Goal: Task Accomplishment & Management: Use online tool/utility

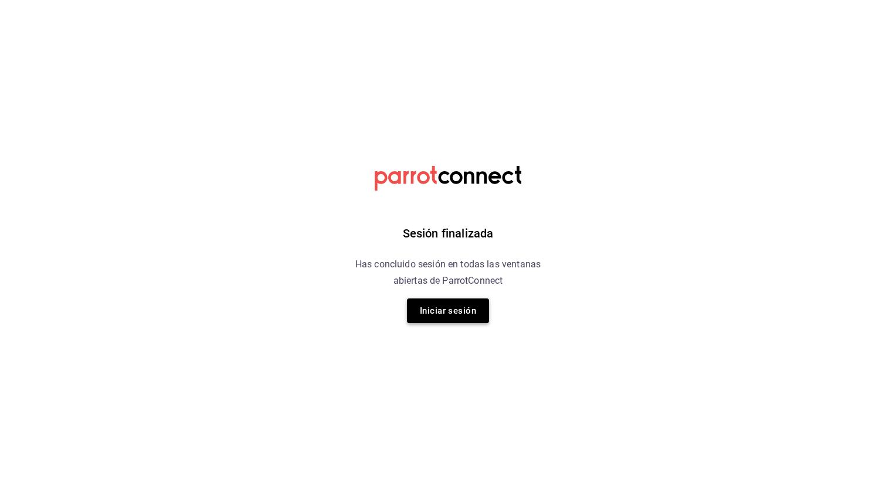
click at [461, 314] on button "Iniciar sesión" at bounding box center [448, 310] width 82 height 25
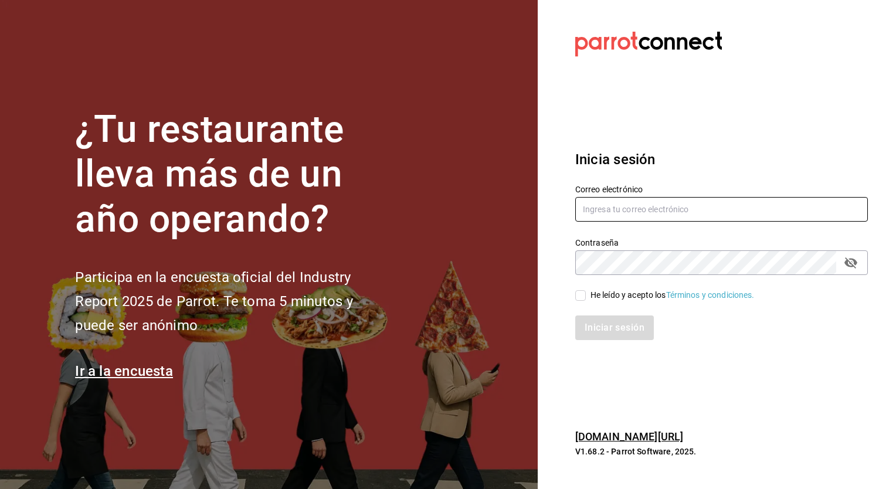
type input "[PERSON_NAME][EMAIL_ADDRESS][PERSON_NAME][DOMAIN_NAME]"
click at [582, 296] on input "He leído y acepto los Términos y condiciones." at bounding box center [580, 295] width 11 height 11
checkbox input "true"
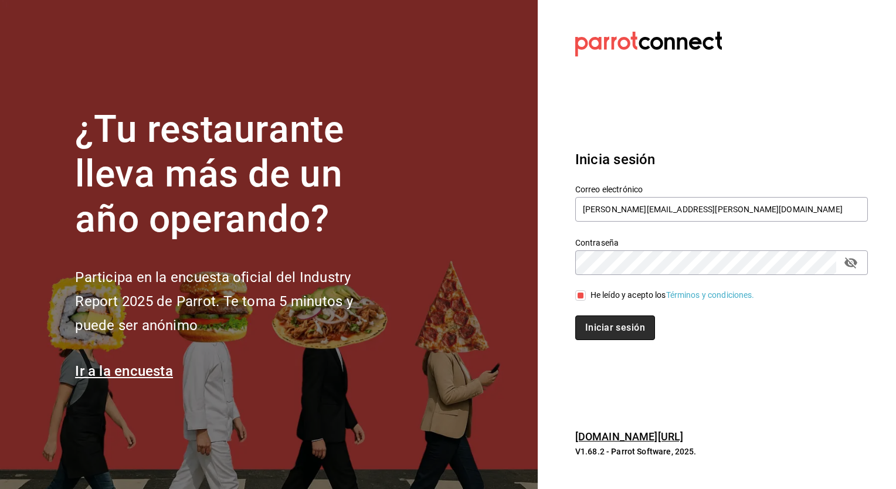
click at [600, 329] on button "Iniciar sesión" at bounding box center [615, 327] width 80 height 25
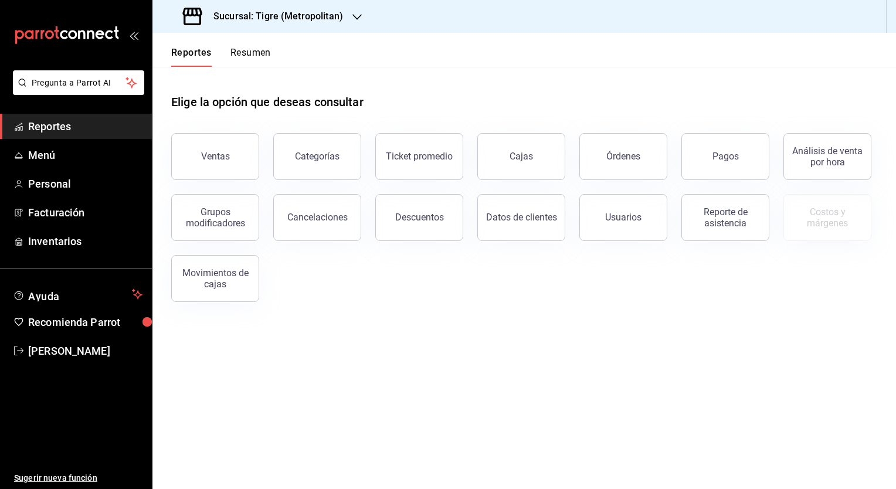
click at [345, 16] on div "Sucursal: Tigre (Metropolitan)" at bounding box center [264, 16] width 205 height 33
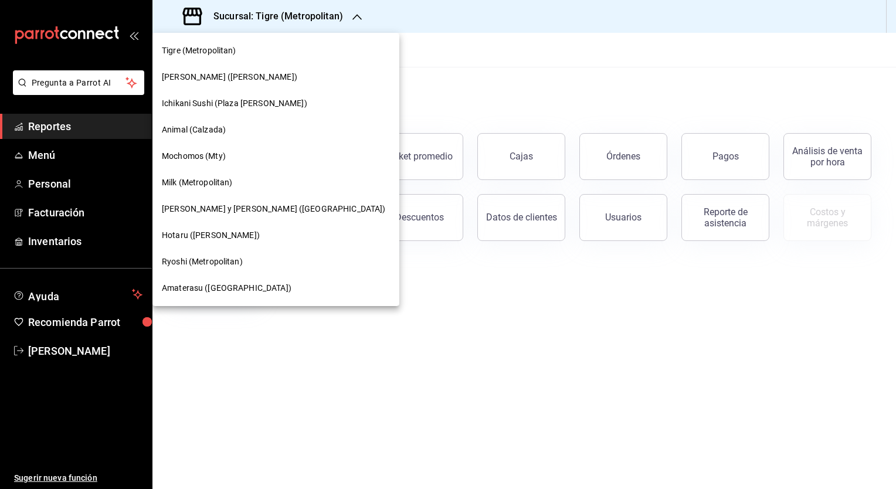
click at [199, 291] on span "Amaterasu ([GEOGRAPHIC_DATA])" at bounding box center [227, 288] width 130 height 12
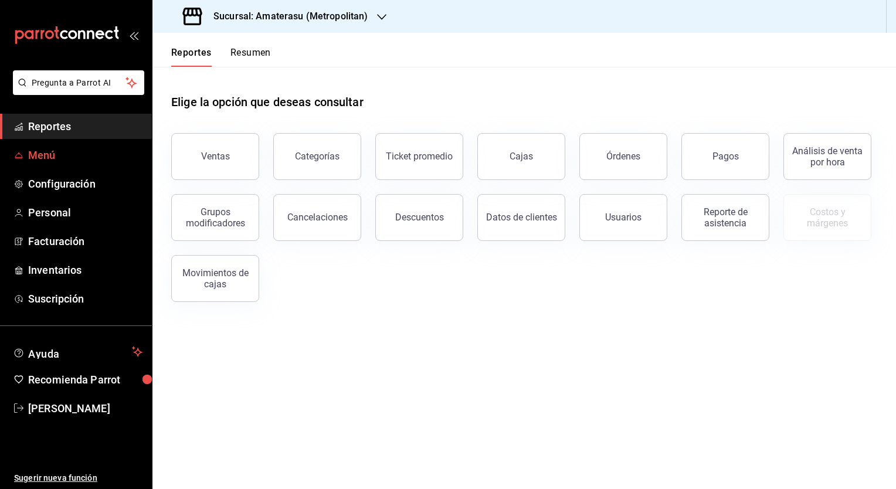
click at [48, 163] on link "Menú" at bounding box center [76, 154] width 152 height 25
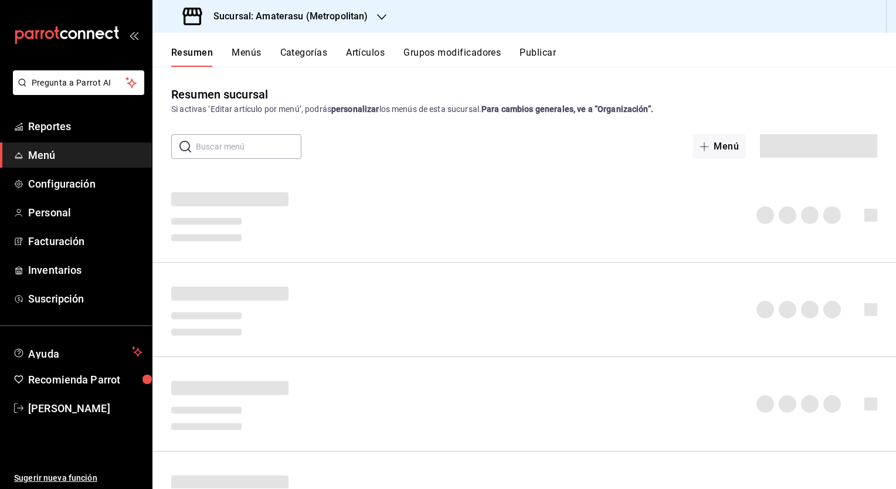
click at [354, 50] on button "Artículos" at bounding box center [365, 57] width 39 height 20
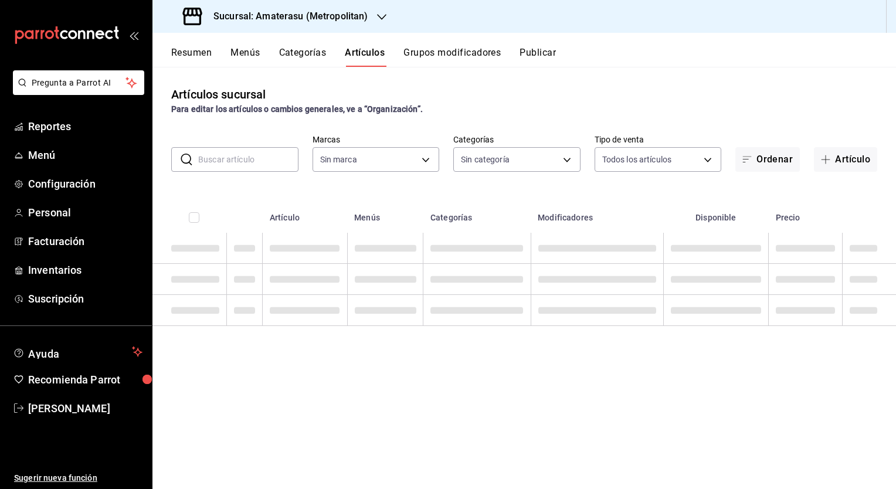
type input "e4cd7fcb-d45b-43ae-a99f-ad4ccfcd9032,f3afaab8-8c3d-4e49-a299-af9bdf6027b2"
click at [237, 164] on input "text" at bounding box center [248, 159] width 100 height 23
type input "087d9878-8a04-48ff-ab24-0b3ef0fdf69f,f9a59ea1-282a-4f27-8dee-44d2a5bc8fe2,3473a…"
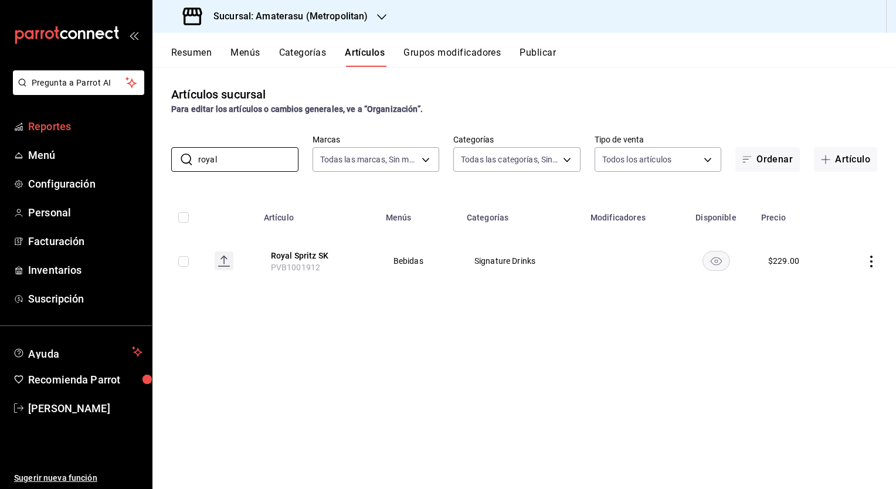
drag, startPoint x: 221, startPoint y: 160, endPoint x: 96, endPoint y: 135, distance: 127.9
click at [96, 135] on div "Pregunta a Parrot AI Reportes Menú Configuración Personal Facturación Inventari…" at bounding box center [448, 244] width 896 height 489
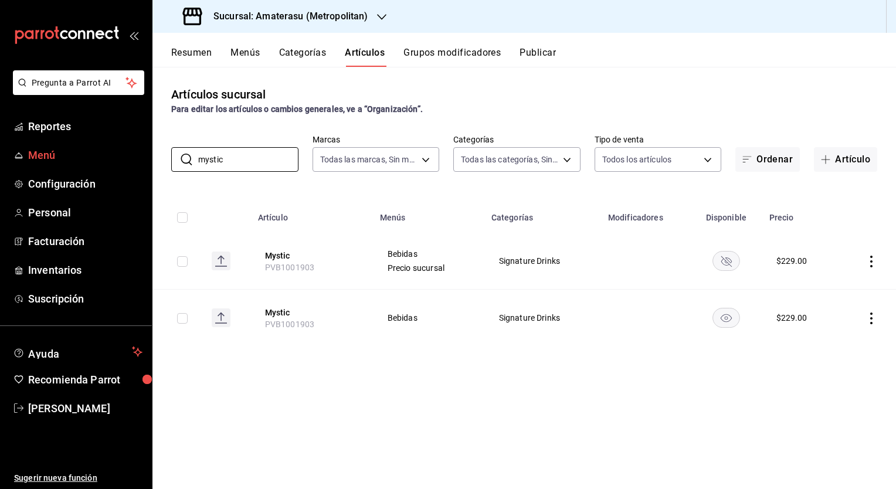
drag, startPoint x: 245, startPoint y: 158, endPoint x: 125, endPoint y: 145, distance: 120.9
click at [125, 147] on div "Pregunta a Parrot AI Reportes Menú Configuración Personal Facturación Inventari…" at bounding box center [448, 244] width 896 height 489
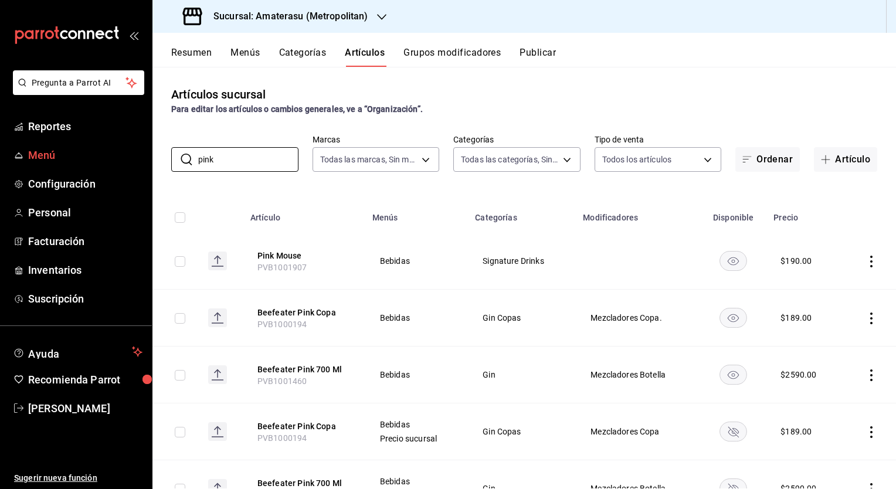
drag, startPoint x: 243, startPoint y: 162, endPoint x: 81, endPoint y: 156, distance: 162.5
click at [81, 156] on div "Pregunta a Parrot AI Reportes Menú Configuración Personal Facturación Inventari…" at bounding box center [448, 244] width 896 height 489
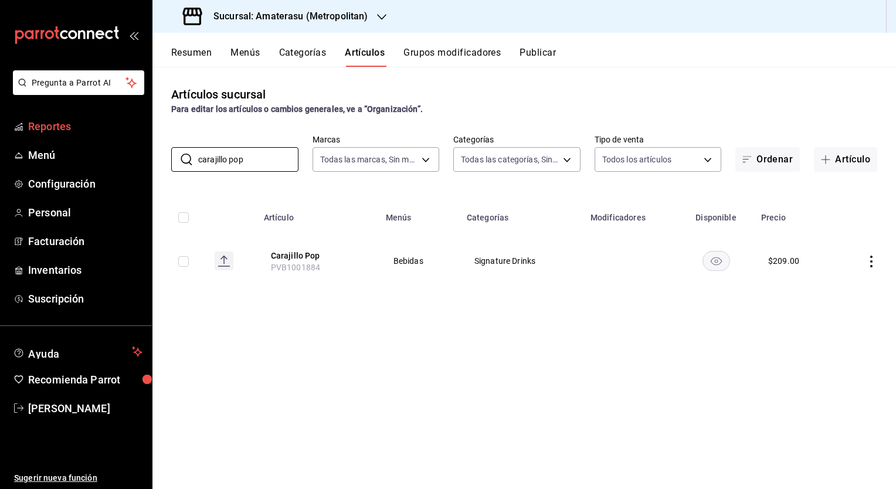
drag, startPoint x: 267, startPoint y: 158, endPoint x: 6, endPoint y: 129, distance: 263.1
click at [6, 129] on div "Pregunta a Parrot AI Reportes Menú Configuración Personal Facturación Inventari…" at bounding box center [448, 244] width 896 height 489
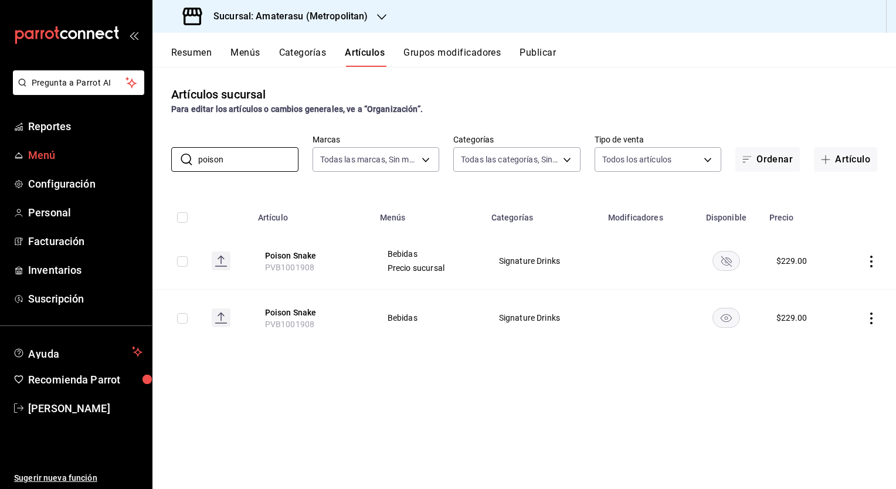
drag, startPoint x: 174, startPoint y: 149, endPoint x: 114, endPoint y: 144, distance: 59.4
click at [114, 144] on div "Pregunta a Parrot AI Reportes Menú Configuración Personal Facturación Inventari…" at bounding box center [448, 244] width 896 height 489
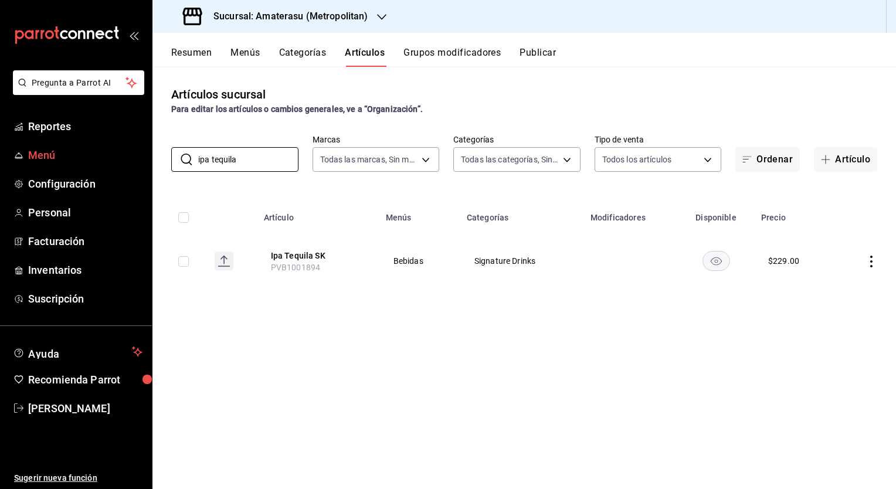
drag, startPoint x: 246, startPoint y: 161, endPoint x: 89, endPoint y: 150, distance: 157.5
click at [89, 150] on div "Pregunta a Parrot AI Reportes Menú Configuración Personal Facturación Inventari…" at bounding box center [448, 244] width 896 height 489
drag, startPoint x: 247, startPoint y: 158, endPoint x: 40, endPoint y: 140, distance: 208.4
click at [40, 140] on div "Pregunta a Parrot AI Reportes Menú Configuración Personal Facturación Inventari…" at bounding box center [448, 244] width 896 height 489
drag, startPoint x: 222, startPoint y: 158, endPoint x: 92, endPoint y: 155, distance: 130.2
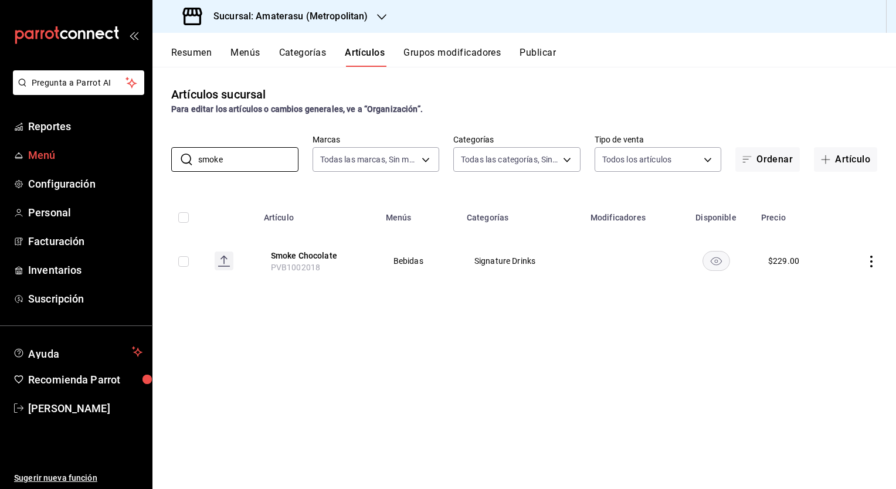
click at [92, 155] on div "Pregunta a Parrot AI Reportes Menú Configuración Personal Facturación Inventari…" at bounding box center [448, 244] width 896 height 489
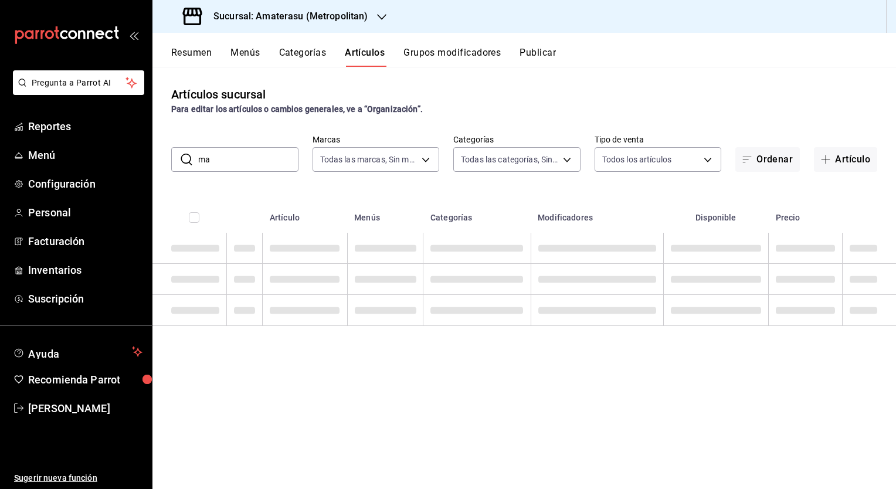
type input "m"
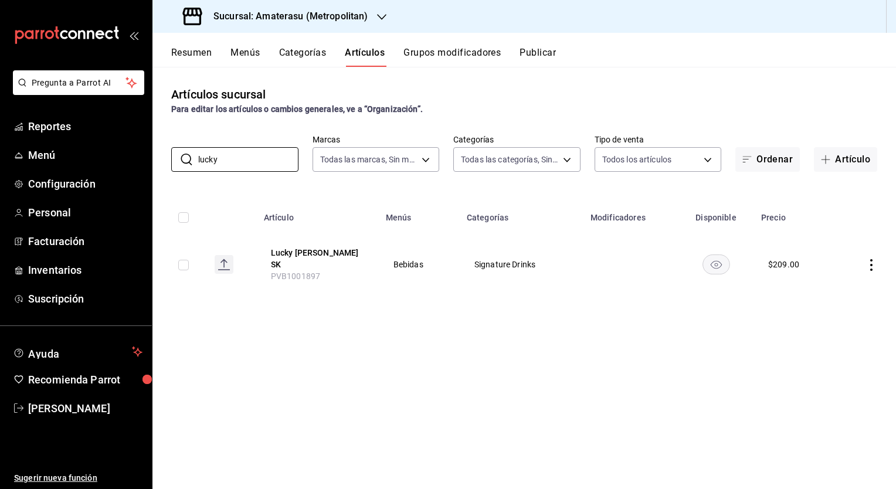
type input "lucky"
drag, startPoint x: 223, startPoint y: 162, endPoint x: 164, endPoint y: 153, distance: 60.0
click at [164, 153] on div "​ lucky ​ Marcas Todas las marcas, Sin marca e4cd7fcb-d45b-43ae-a99f-ad4ccfcd90…" at bounding box center [523, 153] width 743 height 38
drag, startPoint x: 243, startPoint y: 158, endPoint x: 118, endPoint y: 149, distance: 125.8
click at [118, 149] on div "Pregunta a Parrot AI Reportes Menú Configuración Personal Facturación Inventari…" at bounding box center [448, 244] width 896 height 489
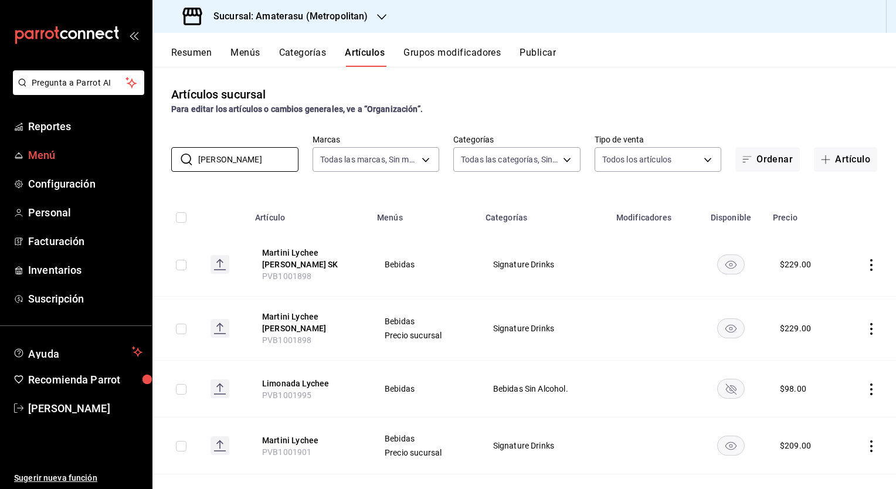
drag, startPoint x: 232, startPoint y: 158, endPoint x: 144, endPoint y: 152, distance: 88.1
click at [144, 152] on div "Pregunta a Parrot AI Reportes Menú Configuración Personal Facturación Inventari…" at bounding box center [448, 244] width 896 height 489
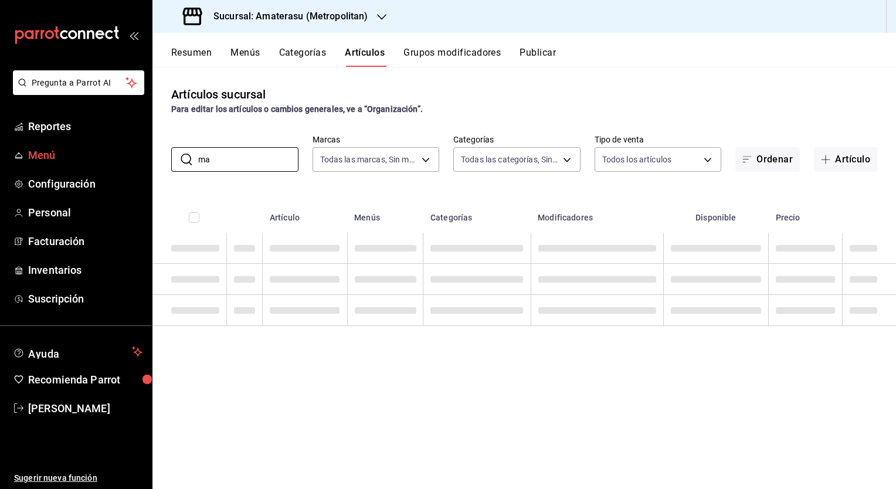
type input "m"
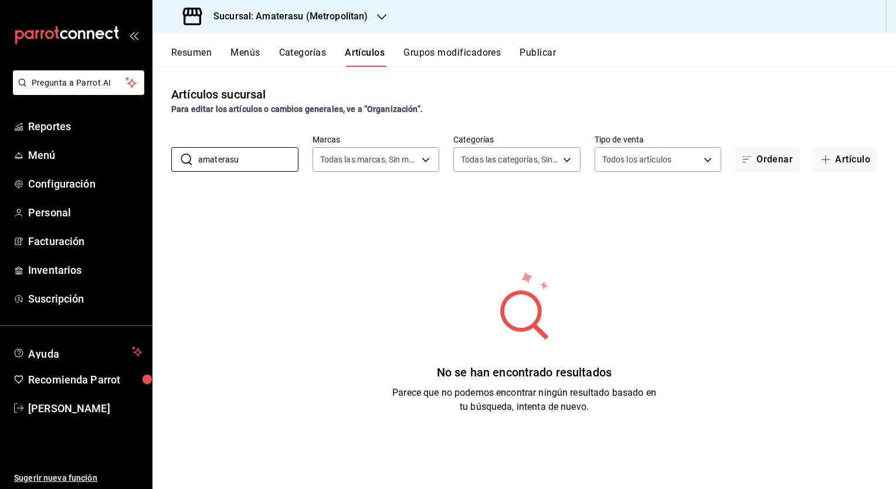
click at [281, 250] on div "No se han encontrado resultados Parece que no podemos encontrar ningún resultad…" at bounding box center [523, 341] width 743 height 293
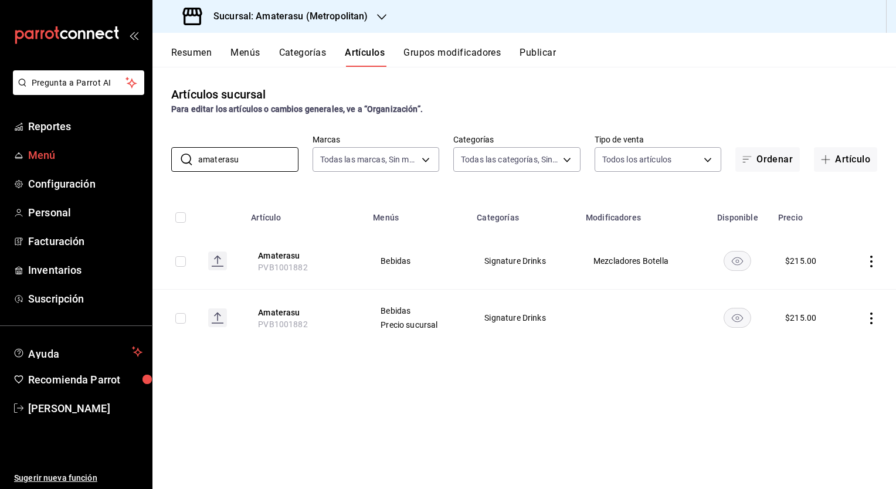
drag, startPoint x: 254, startPoint y: 157, endPoint x: 146, endPoint y: 147, distance: 108.3
click at [146, 147] on div "Pregunta a Parrot AI Reportes Menú Configuración Personal Facturación Inventari…" at bounding box center [448, 244] width 896 height 489
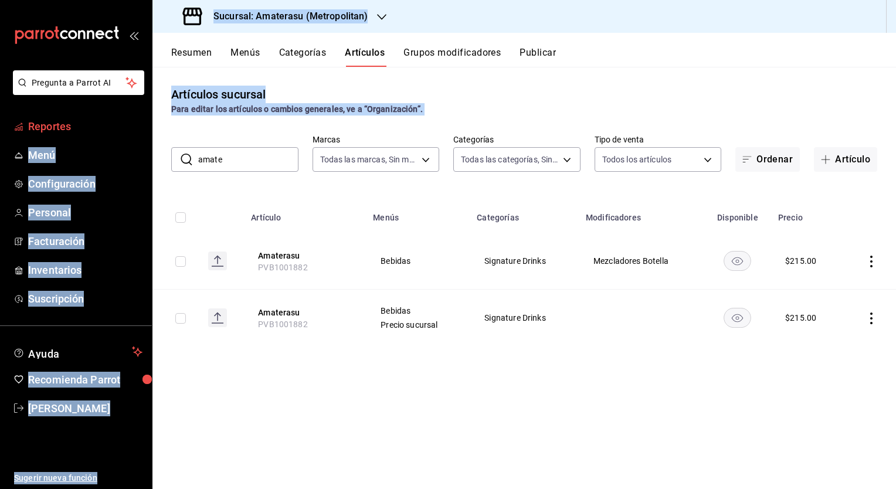
drag, startPoint x: 225, startPoint y: 144, endPoint x: 109, endPoint y: 127, distance: 117.3
click at [109, 127] on div "Pregunta a Parrot AI Reportes Menú Configuración Personal Facturación Inventari…" at bounding box center [448, 244] width 896 height 489
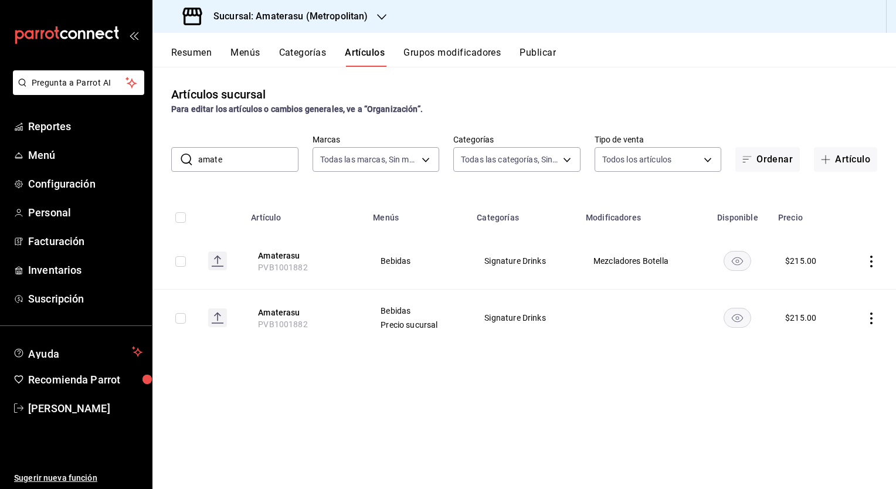
drag, startPoint x: 109, startPoint y: 127, endPoint x: 244, endPoint y: 156, distance: 138.0
click at [244, 156] on input "amate" at bounding box center [248, 159] width 100 height 23
drag, startPoint x: 239, startPoint y: 161, endPoint x: 125, endPoint y: 158, distance: 114.4
click at [125, 159] on div "Pregunta a Parrot AI Reportes Menú Configuración Personal Facturación Inventari…" at bounding box center [448, 244] width 896 height 489
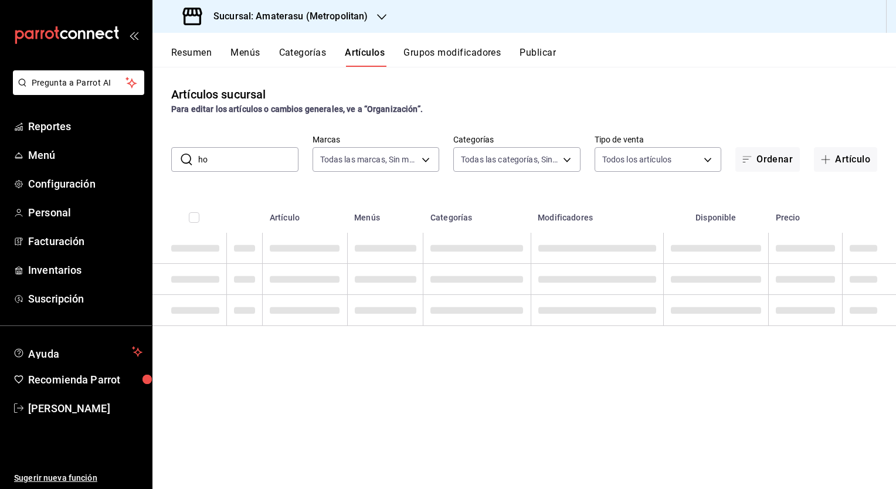
type input "h"
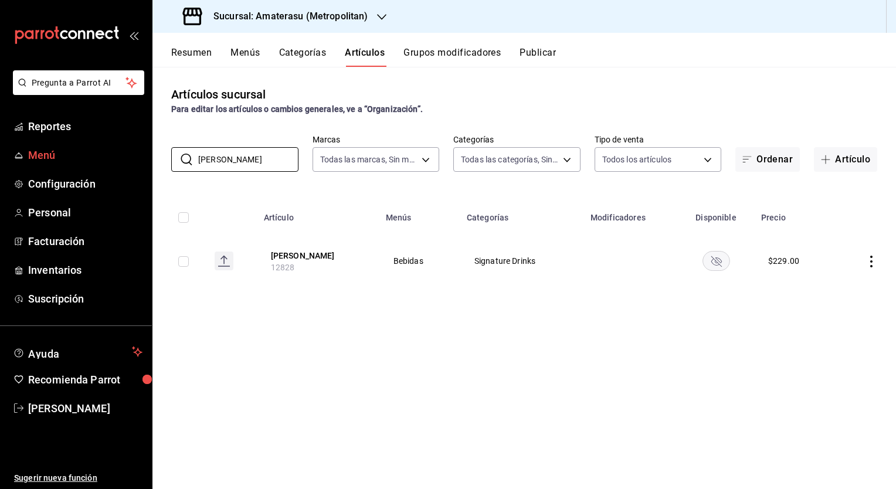
drag, startPoint x: 241, startPoint y: 165, endPoint x: 119, endPoint y: 157, distance: 122.2
click at [119, 157] on div "Pregunta a Parrot AI Reportes Menú Configuración Personal Facturación Inventari…" at bounding box center [448, 244] width 896 height 489
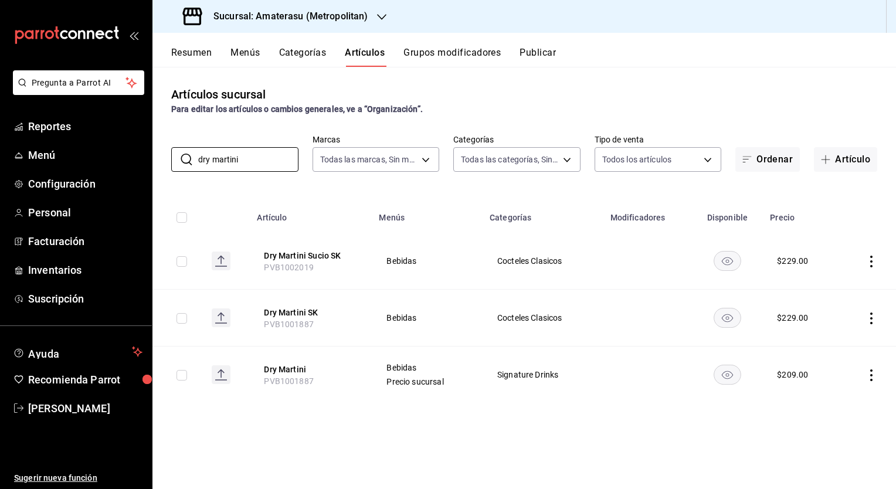
drag, startPoint x: 270, startPoint y: 148, endPoint x: 268, endPoint y: 125, distance: 23.0
click at [268, 125] on div "Artículos sucursal Para editar los artículos o cambios generales, ve a “Organiz…" at bounding box center [523, 278] width 743 height 422
drag, startPoint x: 265, startPoint y: 154, endPoint x: 186, endPoint y: 152, distance: 78.6
click at [186, 152] on div "​ dry martini ​" at bounding box center [234, 159] width 127 height 25
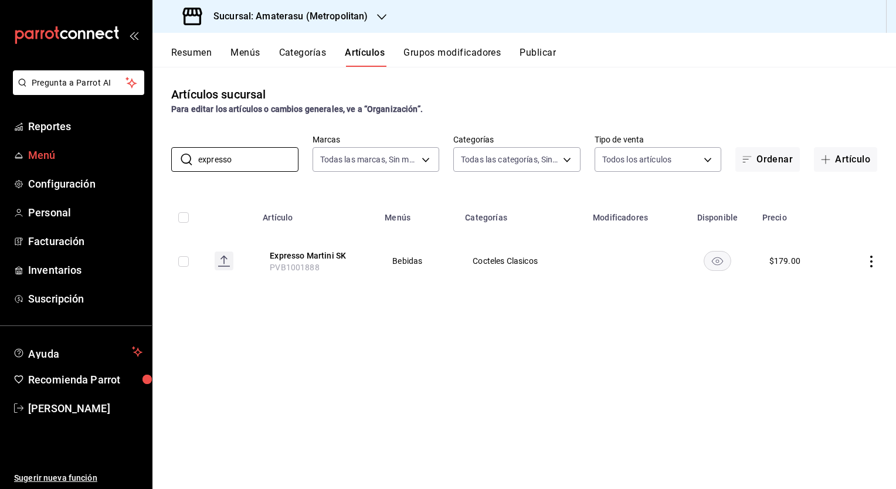
drag, startPoint x: 243, startPoint y: 160, endPoint x: 148, endPoint y: 158, distance: 95.6
click at [148, 158] on div "Pregunta a Parrot AI Reportes Menú Configuración Personal Facturación Inventari…" at bounding box center [448, 244] width 896 height 489
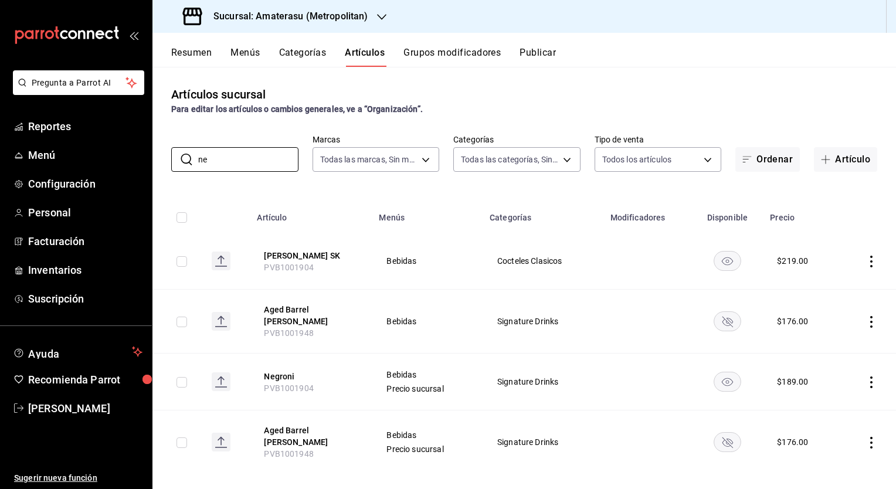
type input "n"
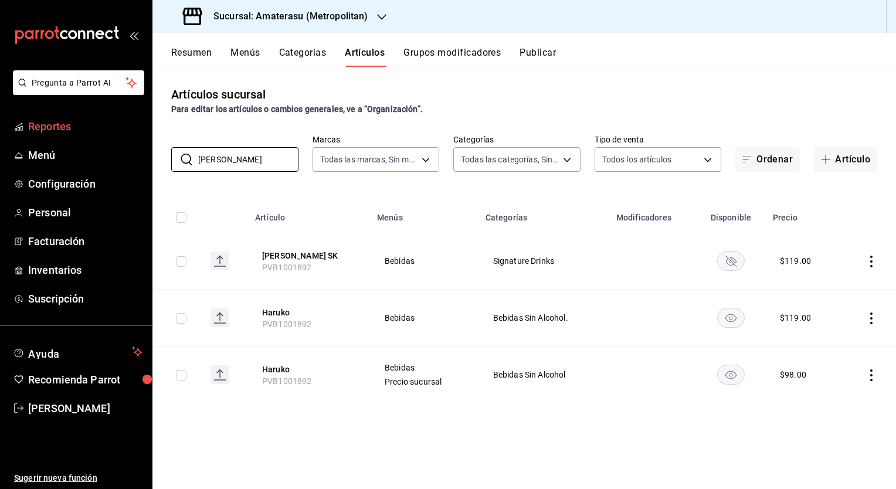
drag, startPoint x: 232, startPoint y: 161, endPoint x: 47, endPoint y: 137, distance: 186.8
click at [47, 137] on div "Pregunta a Parrot AI Reportes Menú Configuración Personal Facturación Inventari…" at bounding box center [448, 244] width 896 height 489
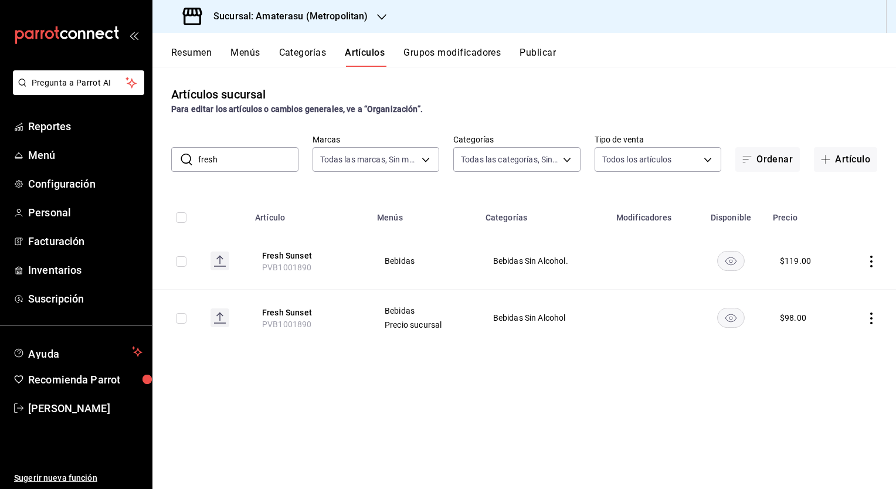
drag, startPoint x: 229, startPoint y: 156, endPoint x: 172, endPoint y: 148, distance: 56.8
click at [172, 148] on div "​ fresh ​" at bounding box center [234, 159] width 127 height 25
drag, startPoint x: 242, startPoint y: 159, endPoint x: 87, endPoint y: 150, distance: 155.7
click at [87, 150] on div "Pregunta a Parrot AI Reportes Menú Configuración Personal Facturación Inventari…" at bounding box center [448, 244] width 896 height 489
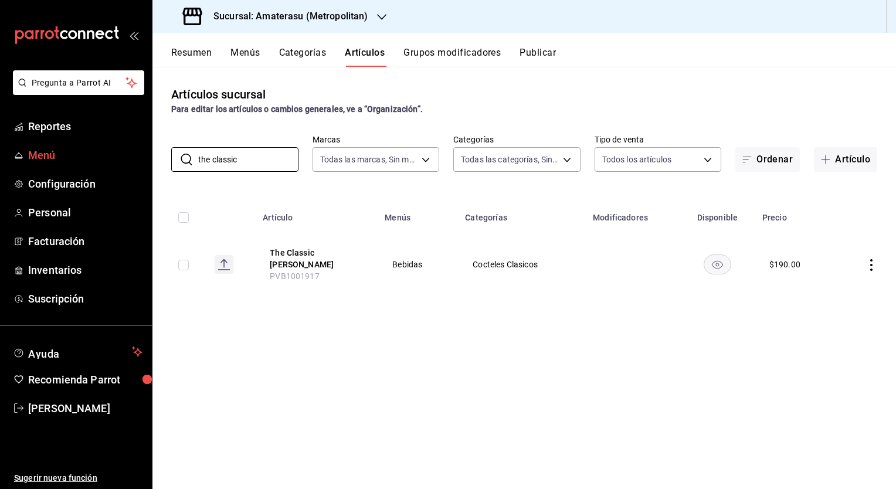
drag, startPoint x: 251, startPoint y: 161, endPoint x: 151, endPoint y: 151, distance: 100.8
click at [151, 151] on div "Pregunta a Parrot AI Reportes Menú Configuración Personal Facturación Inventari…" at bounding box center [448, 244] width 896 height 489
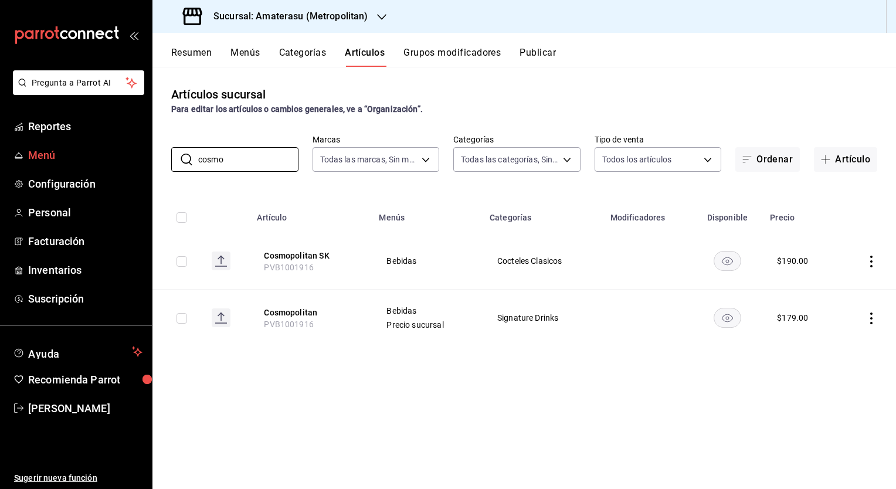
drag, startPoint x: 164, startPoint y: 155, endPoint x: 130, endPoint y: 147, distance: 34.9
click at [130, 147] on div "Pregunta a Parrot AI Reportes Menú Configuración Personal Facturación Inventari…" at bounding box center [448, 244] width 896 height 489
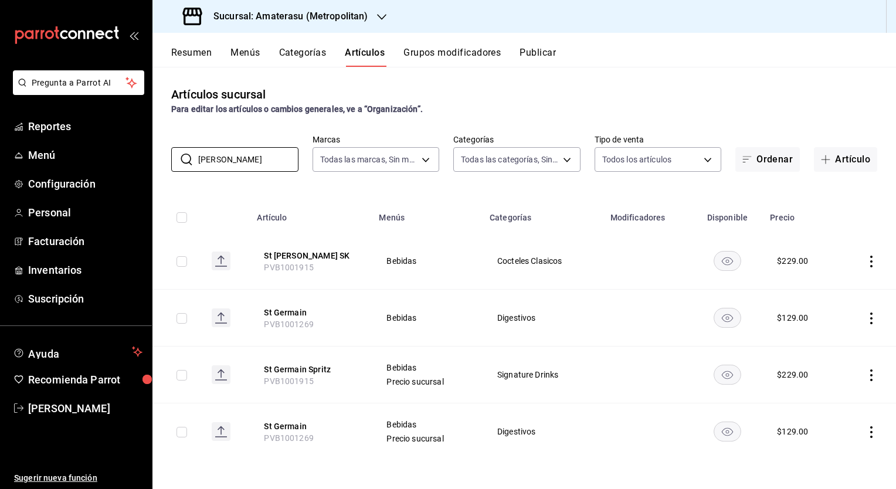
drag, startPoint x: 233, startPoint y: 158, endPoint x: 155, endPoint y: 155, distance: 78.6
click at [155, 155] on div "​ [PERSON_NAME] ​ Marcas Todas las marcas, Sin marca e4cd7fcb-d45b-43ae-a99f-ad…" at bounding box center [523, 153] width 743 height 38
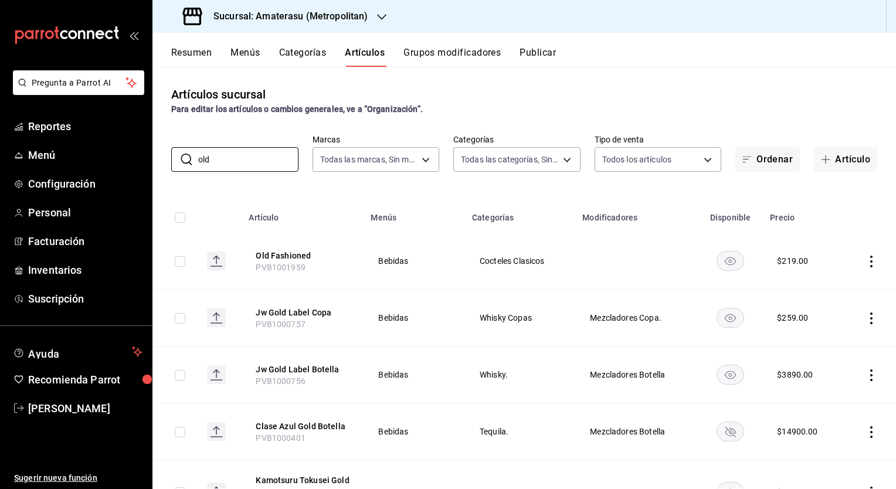
type input "old"
drag, startPoint x: 226, startPoint y: 158, endPoint x: 169, endPoint y: 158, distance: 56.9
click at [169, 158] on div "​ old ​ Marcas Todas las marcas, Sin marca e4cd7fcb-d45b-43ae-a99f-ad4ccfcd9032…" at bounding box center [523, 153] width 743 height 38
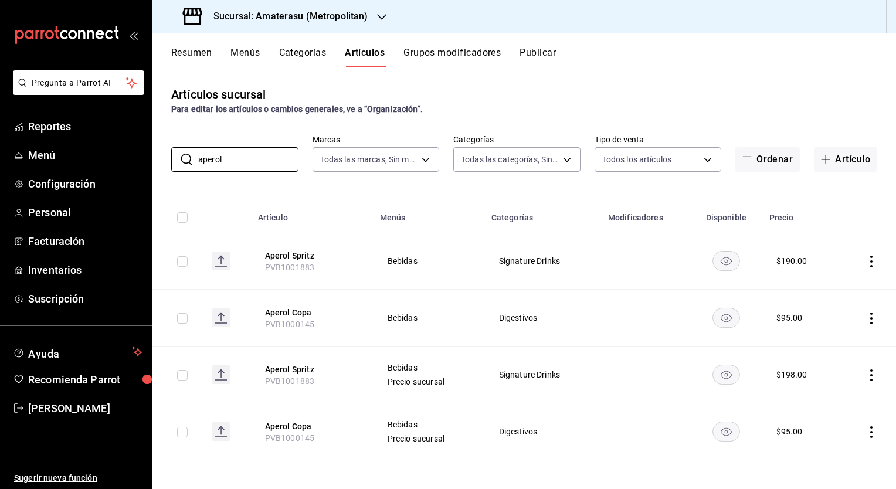
drag, startPoint x: 235, startPoint y: 164, endPoint x: 158, endPoint y: 152, distance: 77.6
click at [158, 152] on div "​ aperol ​ Marcas Todas las marcas, Sin marca e4cd7fcb-d45b-43ae-a99f-ad4ccfcd9…" at bounding box center [523, 153] width 743 height 38
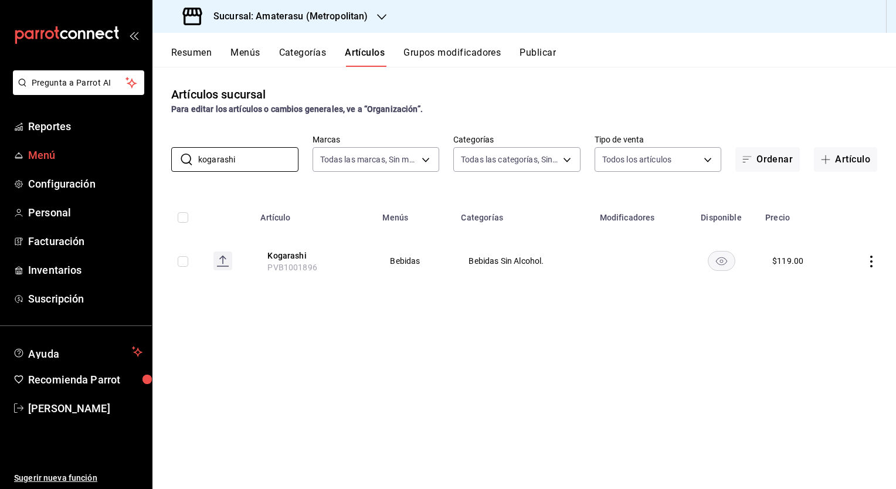
drag, startPoint x: 197, startPoint y: 159, endPoint x: 134, endPoint y: 161, distance: 63.3
click at [134, 161] on div "Pregunta a Parrot AI Reportes Menú Configuración Personal Facturación Inventari…" at bounding box center [448, 244] width 896 height 489
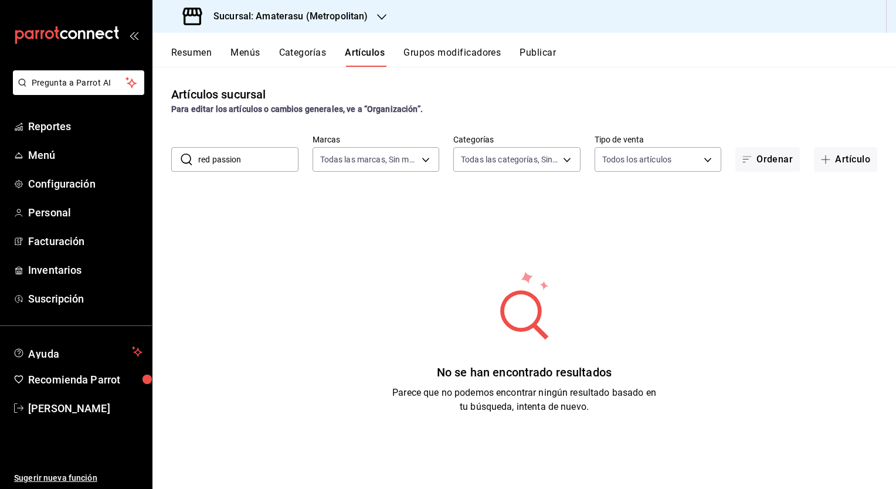
click at [274, 161] on input "red passion" at bounding box center [248, 159] width 100 height 23
click at [262, 165] on input "red passion" at bounding box center [248, 159] width 100 height 23
drag, startPoint x: 246, startPoint y: 162, endPoint x: 223, endPoint y: 166, distance: 22.6
click at [223, 166] on input "red passion" at bounding box center [248, 159] width 100 height 23
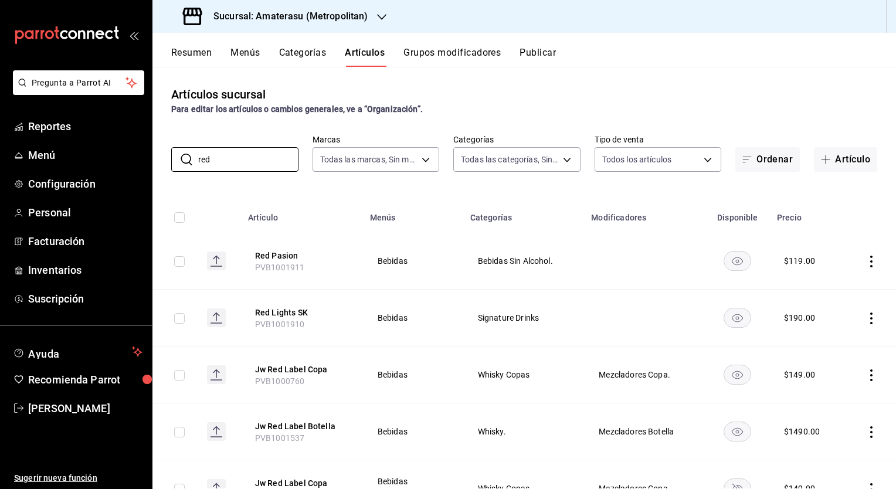
type input "red"
